Goal: Information Seeking & Learning: Learn about a topic

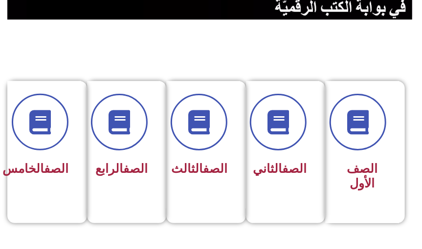
scroll to position [219, 0]
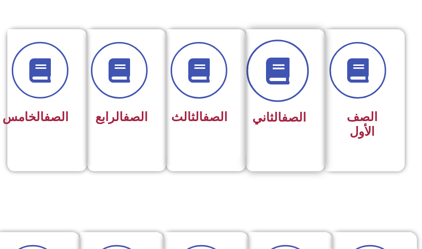
drag, startPoint x: 229, startPoint y: 62, endPoint x: 255, endPoint y: 70, distance: 28.1
click at [251, 68] on div "الصف الأول الصف الثاني الصف الثالث الصف الرابع الصف الخامس" at bounding box center [210, 100] width 397 height 142
drag, startPoint x: 255, startPoint y: 70, endPoint x: 289, endPoint y: 82, distance: 35.7
click at [289, 82] on span at bounding box center [278, 71] width 63 height 63
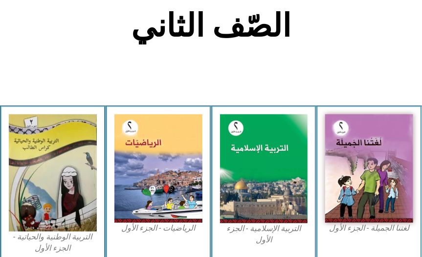
scroll to position [231, 0]
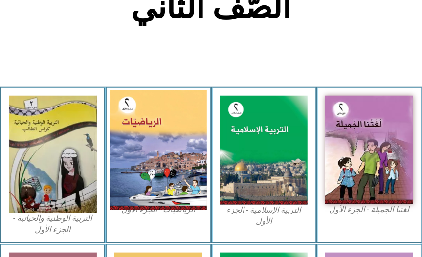
click at [169, 146] on img at bounding box center [158, 150] width 97 height 120
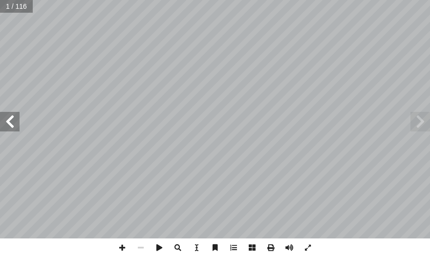
click at [8, 120] on span at bounding box center [10, 122] width 20 height 20
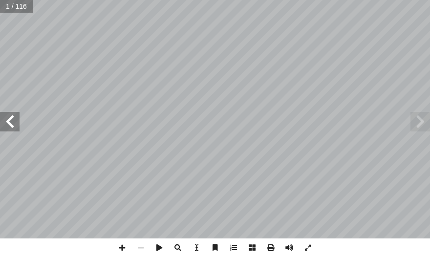
click at [8, 120] on span at bounding box center [10, 122] width 20 height 20
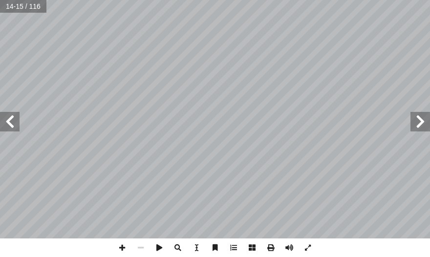
click at [8, 117] on span at bounding box center [10, 122] width 20 height 20
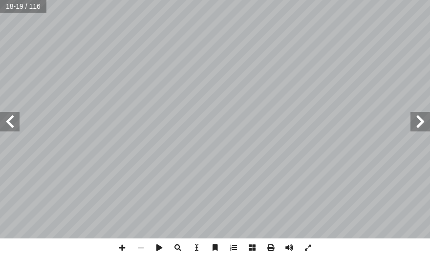
click at [8, 117] on span at bounding box center [10, 122] width 20 height 20
click at [8, 118] on span at bounding box center [10, 122] width 20 height 20
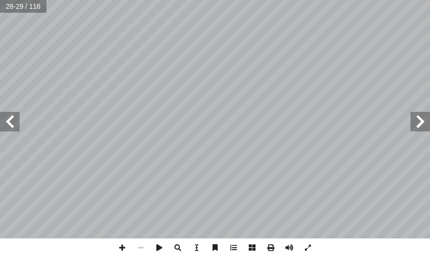
click at [8, 118] on span at bounding box center [10, 122] width 20 height 20
click at [8, 124] on span at bounding box center [10, 122] width 20 height 20
click at [119, 245] on span at bounding box center [122, 247] width 19 height 19
drag, startPoint x: 7, startPoint y: 118, endPoint x: 17, endPoint y: 122, distance: 11.0
click at [7, 118] on span at bounding box center [10, 122] width 20 height 20
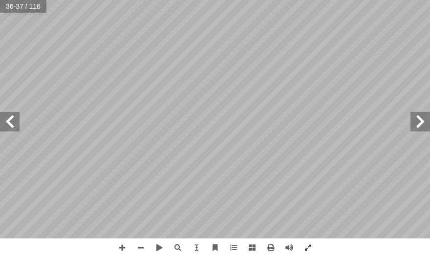
click at [418, 128] on span at bounding box center [420, 122] width 20 height 20
click at [124, 248] on span at bounding box center [122, 247] width 19 height 19
click at [137, 246] on span at bounding box center [140, 247] width 19 height 19
click at [126, 247] on span at bounding box center [122, 247] width 19 height 19
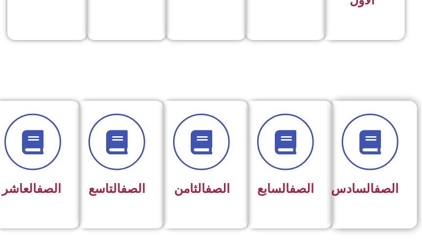
scroll to position [364, 0]
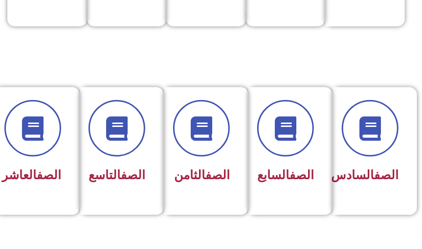
drag, startPoint x: 418, startPoint y: 119, endPoint x: 422, endPoint y: 100, distance: 19.9
click at [421, 100] on html "الصفحة الرئيسية الصف الأول الصف الثاني الصف الثالث الصف الرابع الصف الخامس الصف…" at bounding box center [211, 209] width 422 height 1146
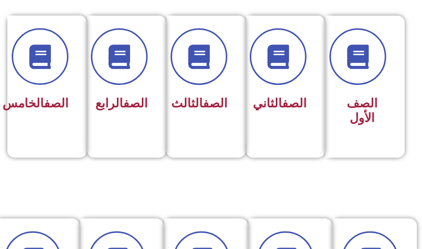
scroll to position [225, 0]
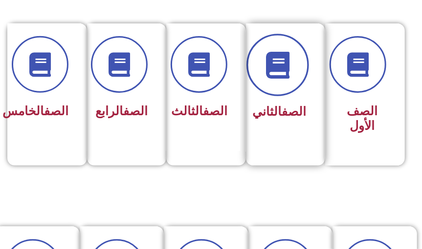
click at [262, 64] on span at bounding box center [278, 65] width 63 height 63
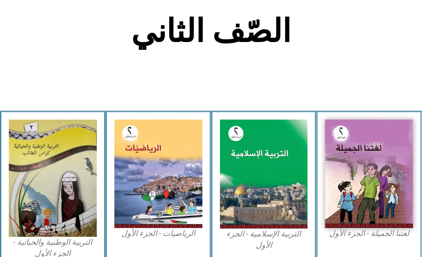
scroll to position [209, 0]
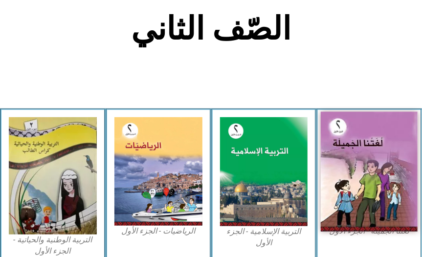
click at [394, 187] on img at bounding box center [368, 171] width 97 height 120
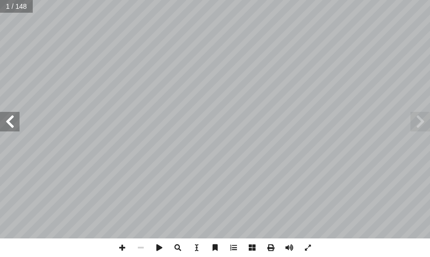
click at [13, 131] on div "ة َ ميل َ ج ْ نا ال ُ ت َ غ ُ ل ليف: أ ا ّ فريق الت ٢ ُ زء ُ الج ل َّ و أ ال� ب…" at bounding box center [215, 119] width 430 height 238
click at [13, 130] on span at bounding box center [10, 122] width 20 height 20
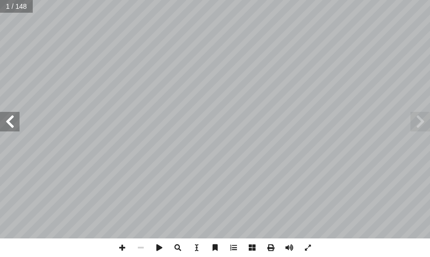
click at [13, 130] on span at bounding box center [10, 122] width 20 height 20
click at [10, 130] on span at bounding box center [10, 122] width 20 height 20
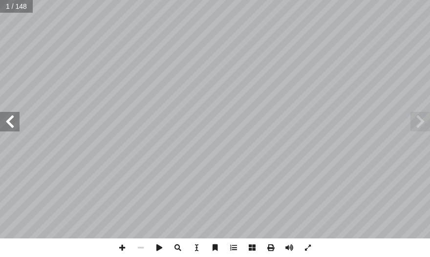
click at [10, 130] on span at bounding box center [10, 122] width 20 height 20
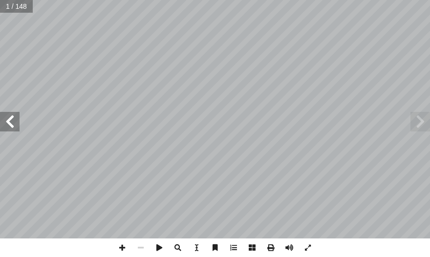
click at [10, 130] on span at bounding box center [10, 122] width 20 height 20
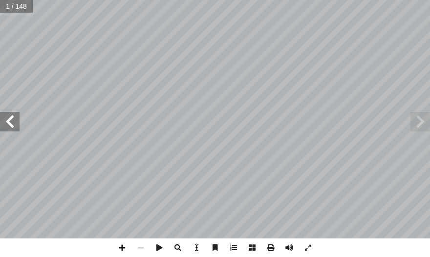
click at [10, 130] on span at bounding box center [10, 122] width 20 height 20
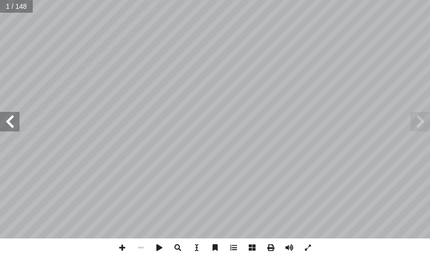
click at [10, 130] on span at bounding box center [10, 122] width 20 height 20
click at [11, 129] on span at bounding box center [10, 122] width 20 height 20
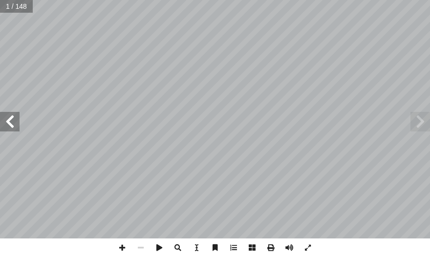
click at [11, 129] on span at bounding box center [10, 122] width 20 height 20
click at [12, 129] on span at bounding box center [10, 122] width 20 height 20
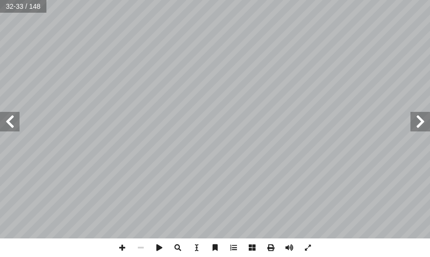
click at [12, 129] on span at bounding box center [10, 122] width 20 height 20
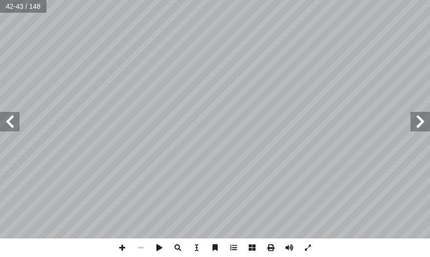
click at [11, 128] on span at bounding box center [10, 122] width 20 height 20
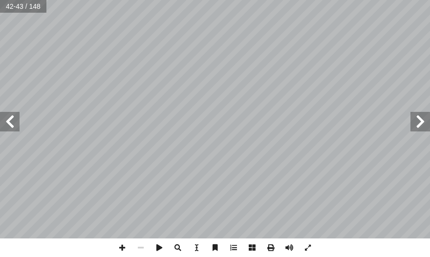
click at [11, 128] on span at bounding box center [10, 122] width 20 height 20
click at [121, 250] on span at bounding box center [122, 247] width 19 height 19
